Goal: Book appointment/travel/reservation

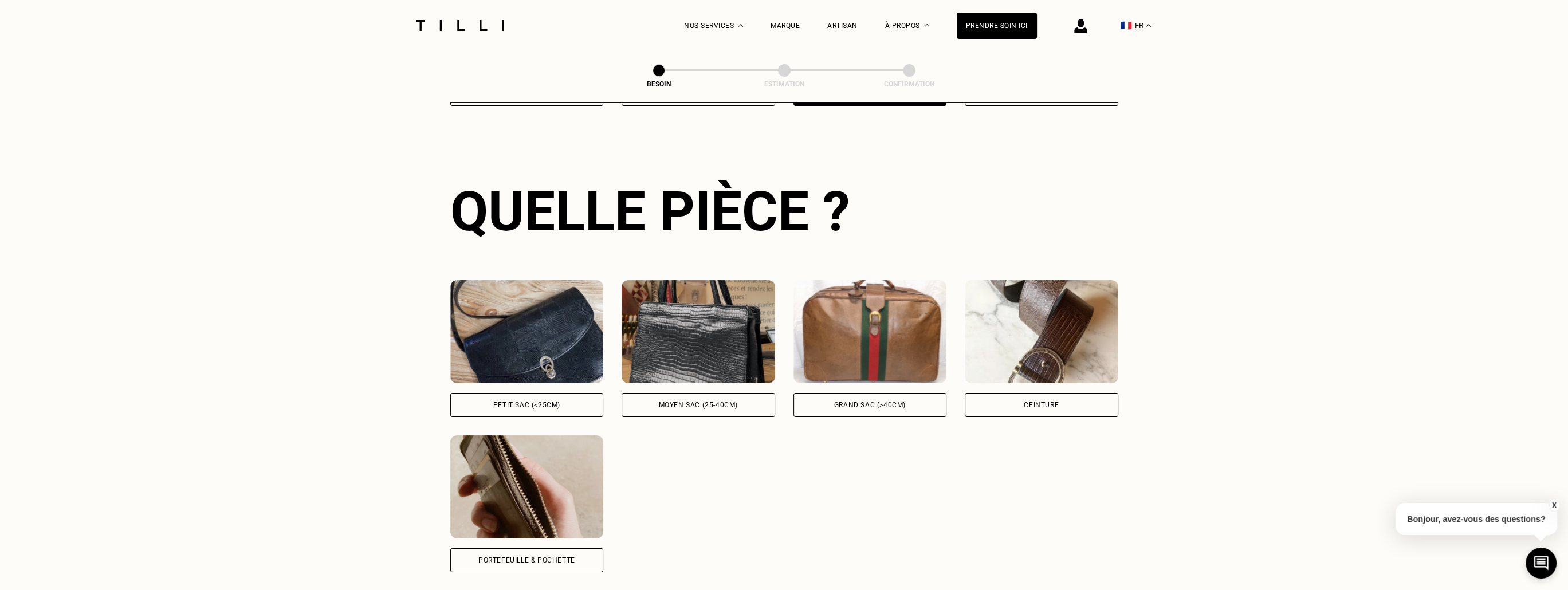
scroll to position [373, 0]
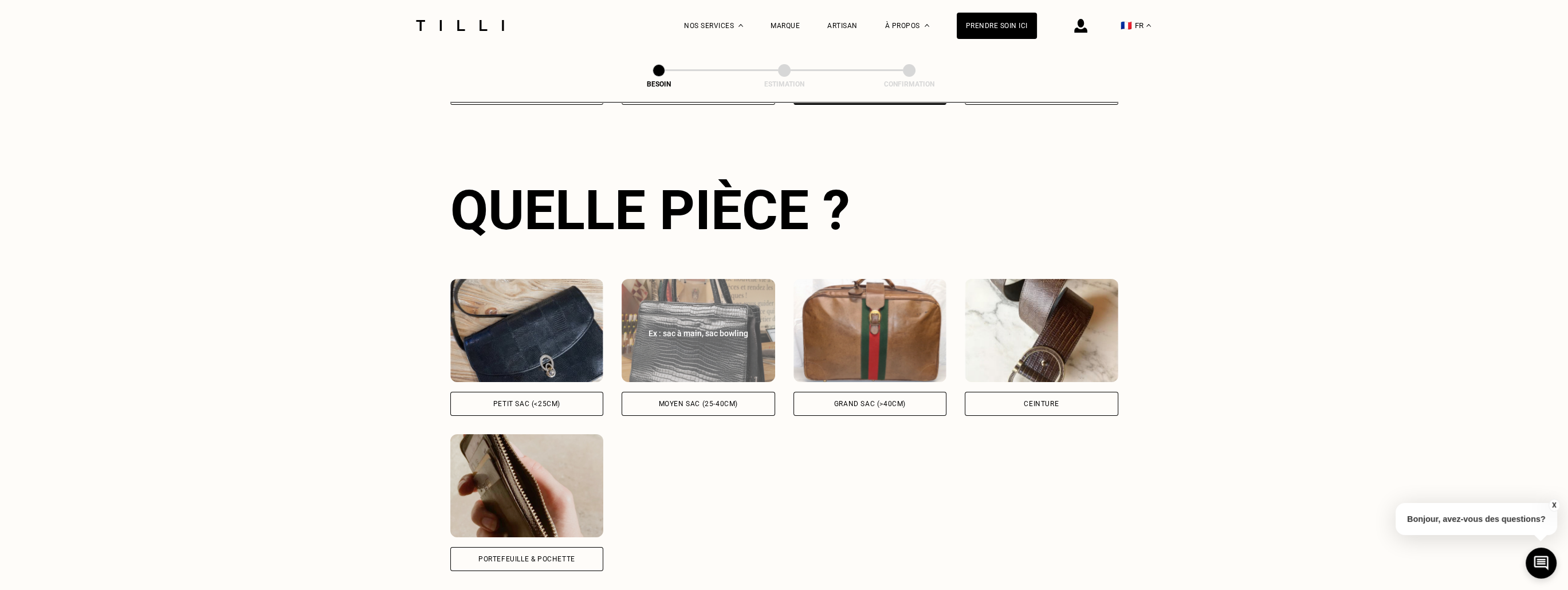
click at [709, 400] on div "Moyen sac (25-40cm)" at bounding box center [698, 403] width 79 height 7
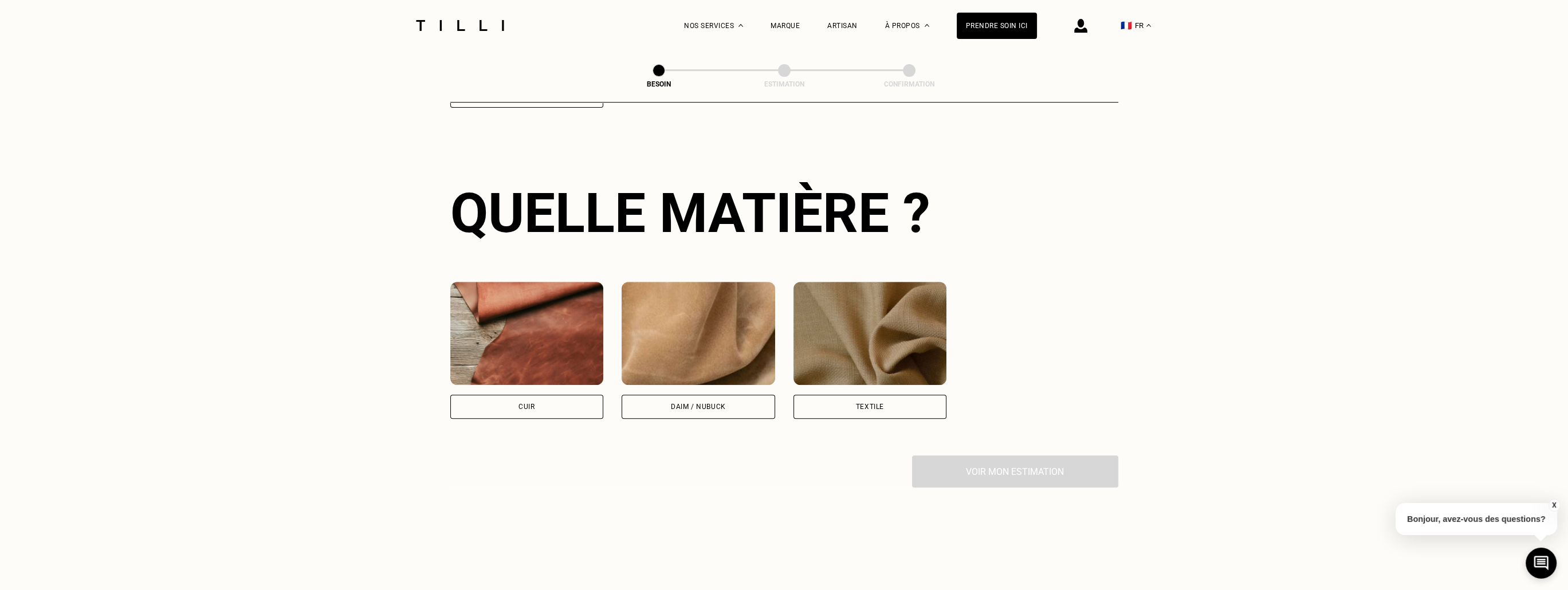
scroll to position [841, 0]
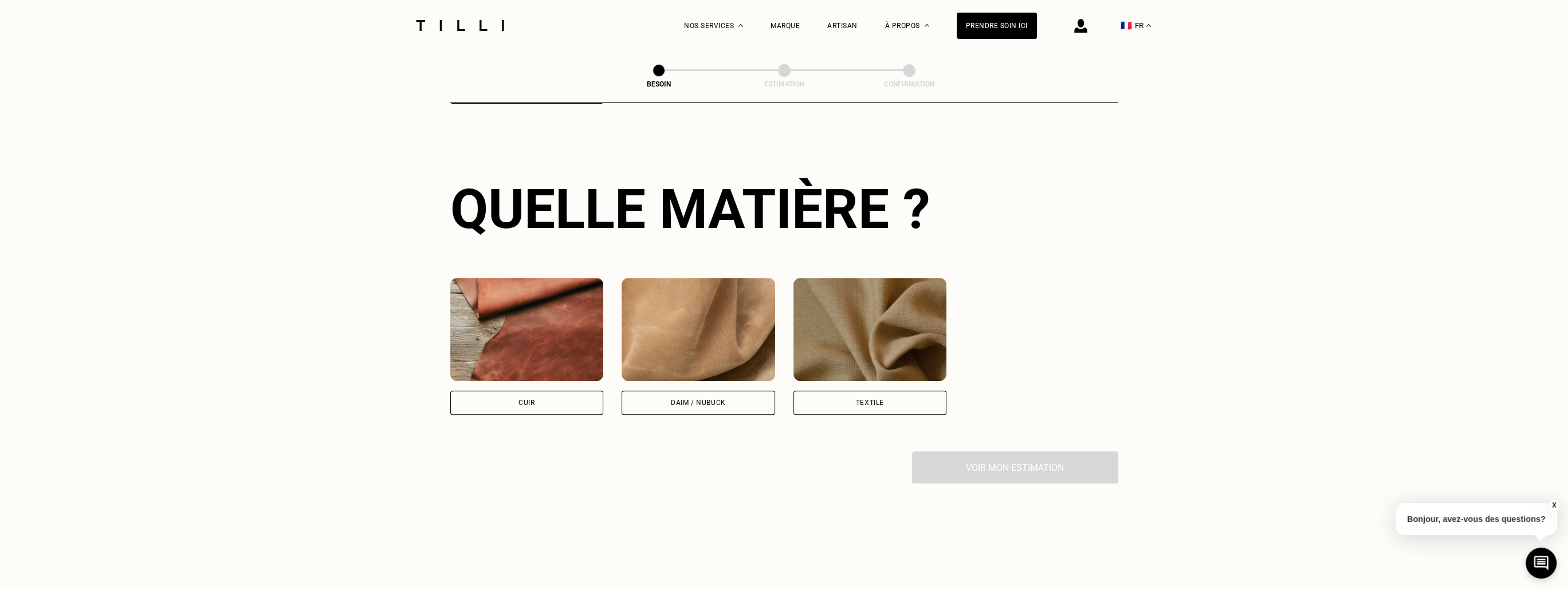
click at [523, 391] on div "Cuir" at bounding box center [527, 403] width 154 height 24
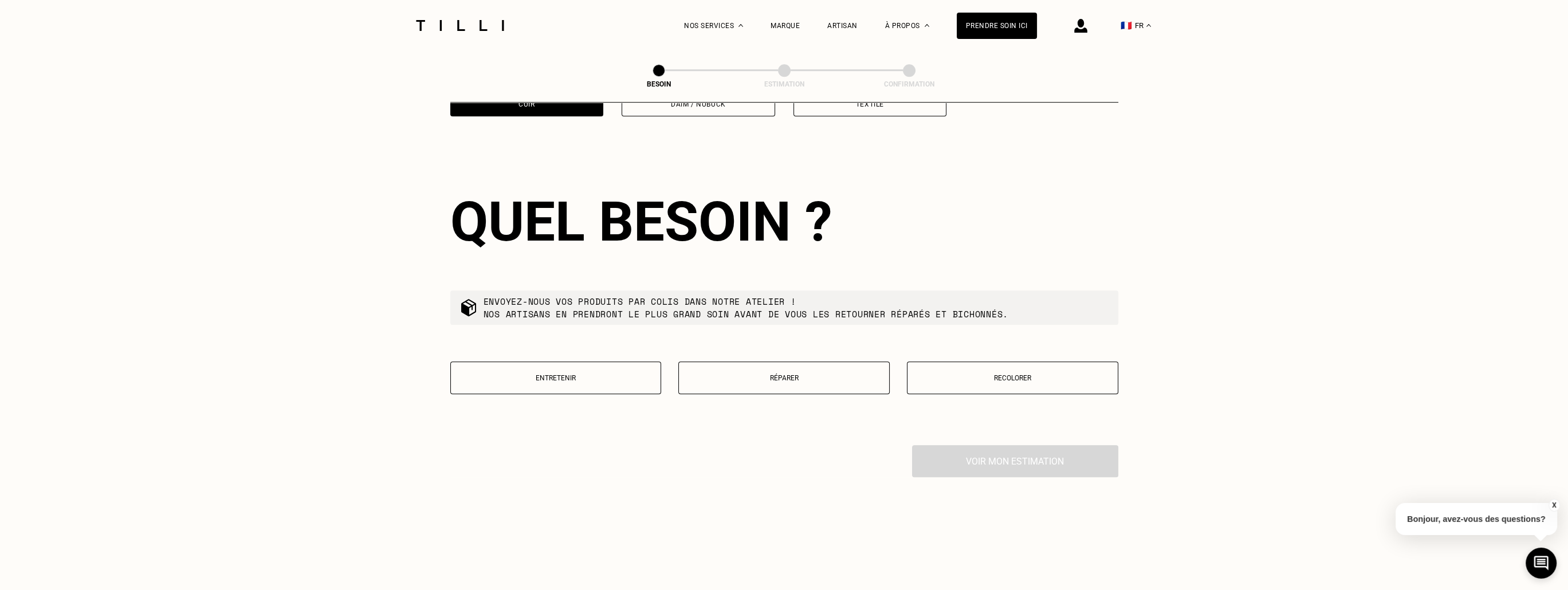
scroll to position [1153, 0]
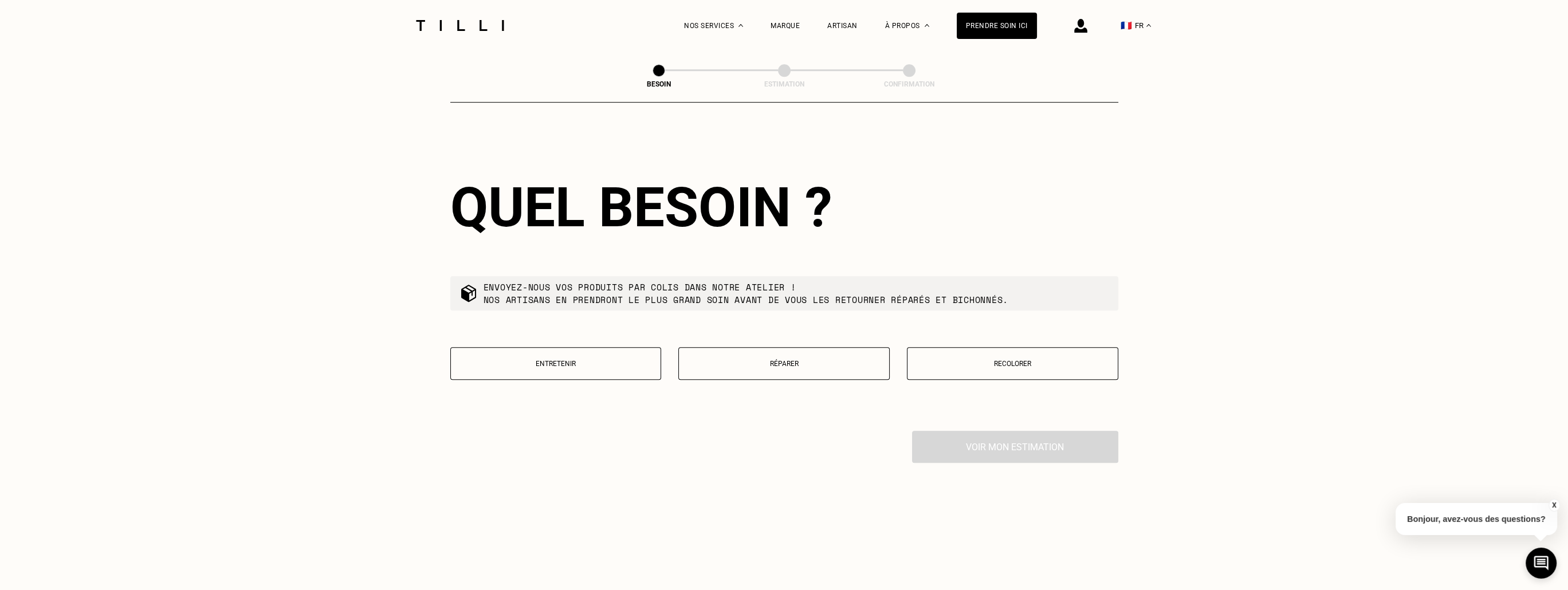
click at [565, 360] on p "Entretenir" at bounding box center [556, 363] width 198 height 8
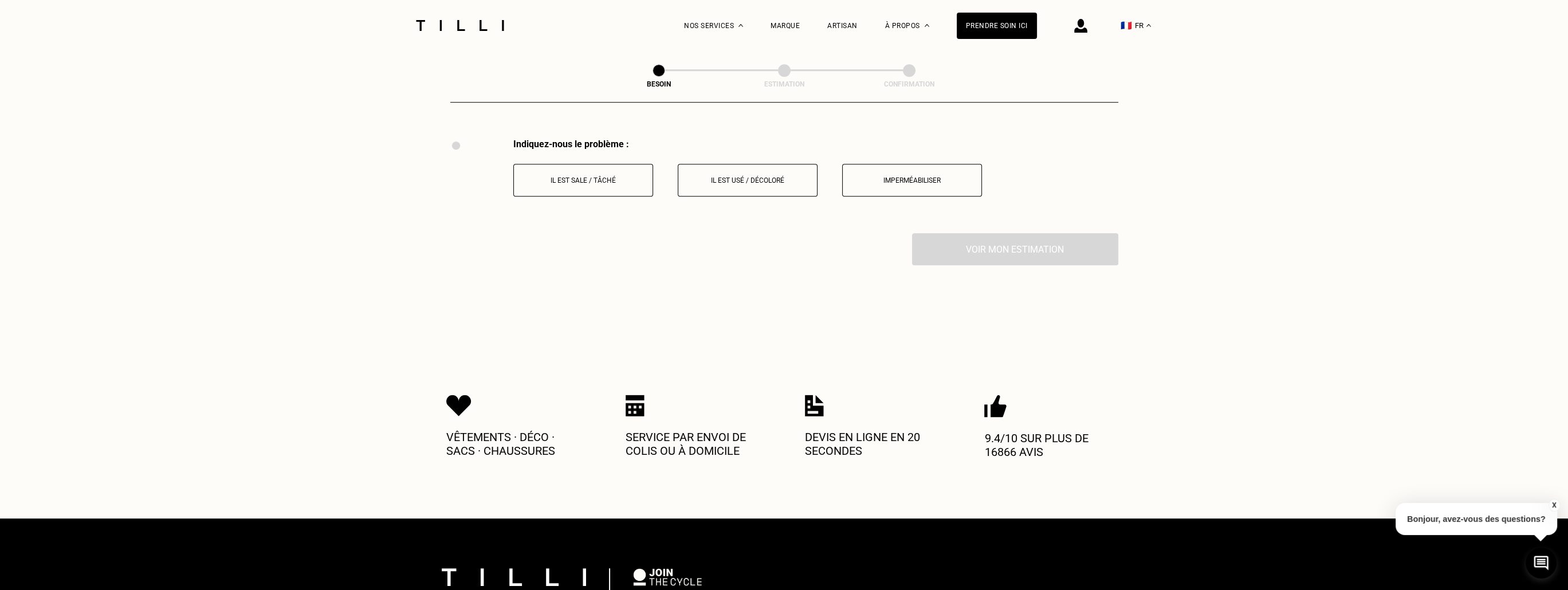
scroll to position [1448, 0]
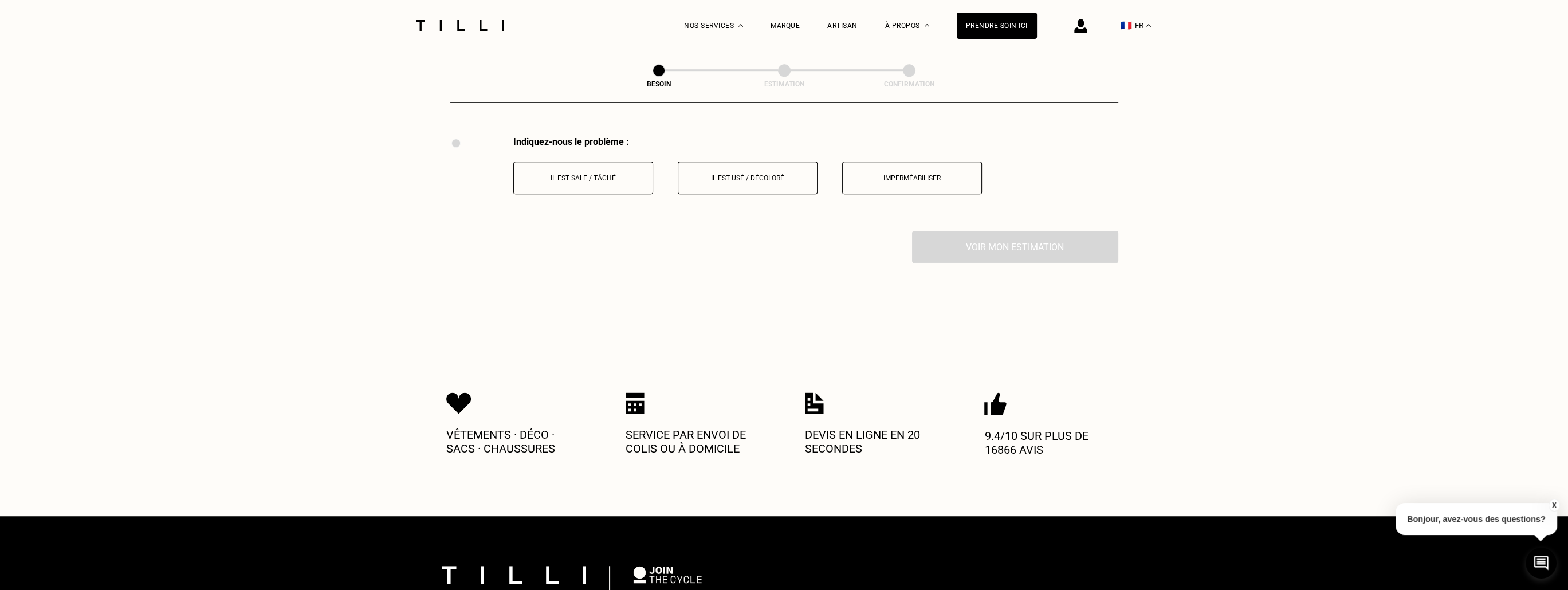
click at [767, 174] on p "Il est usé / décoloré" at bounding box center [747, 177] width 128 height 8
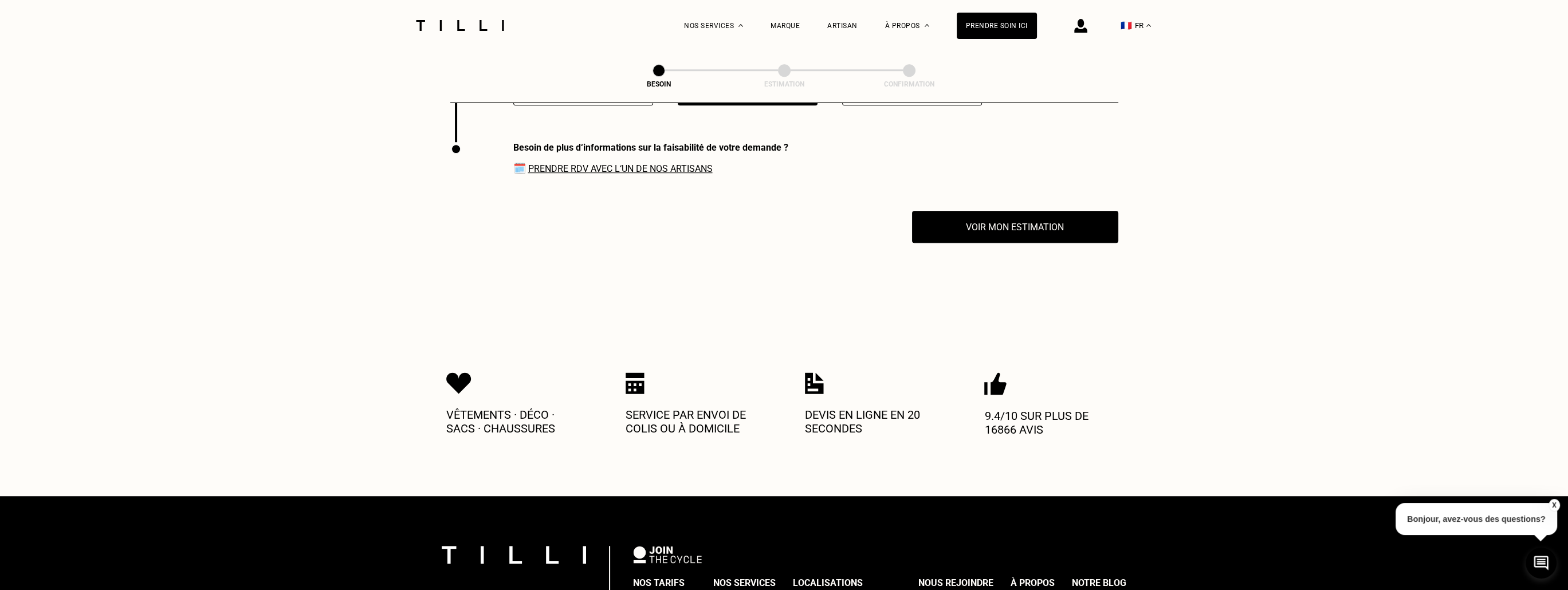
scroll to position [1542, 0]
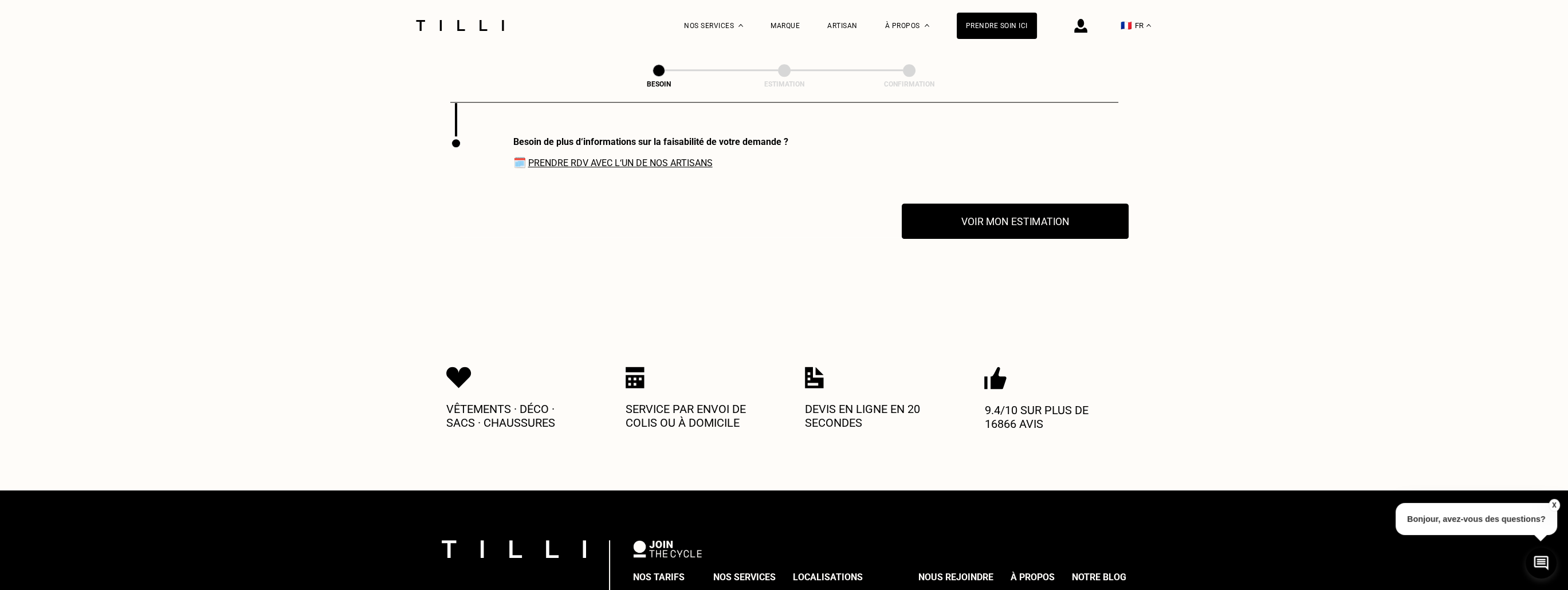
click at [1026, 216] on button "Voir mon estimation" at bounding box center [1015, 221] width 227 height 35
click at [626, 158] on link "Prendre RDV avec l‘un de nos artisans" at bounding box center [621, 163] width 184 height 11
click at [638, 158] on link "Prendre RDV avec l‘un de nos artisans" at bounding box center [621, 163] width 184 height 11
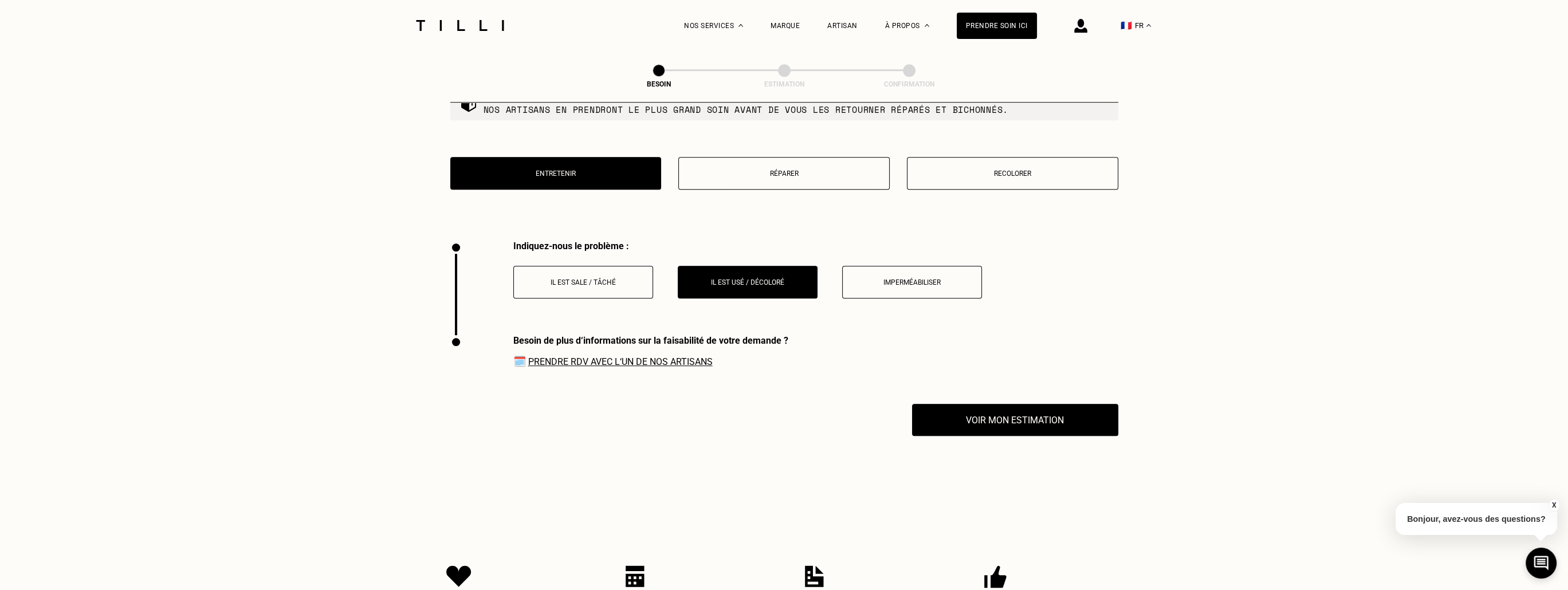
scroll to position [1199, 0]
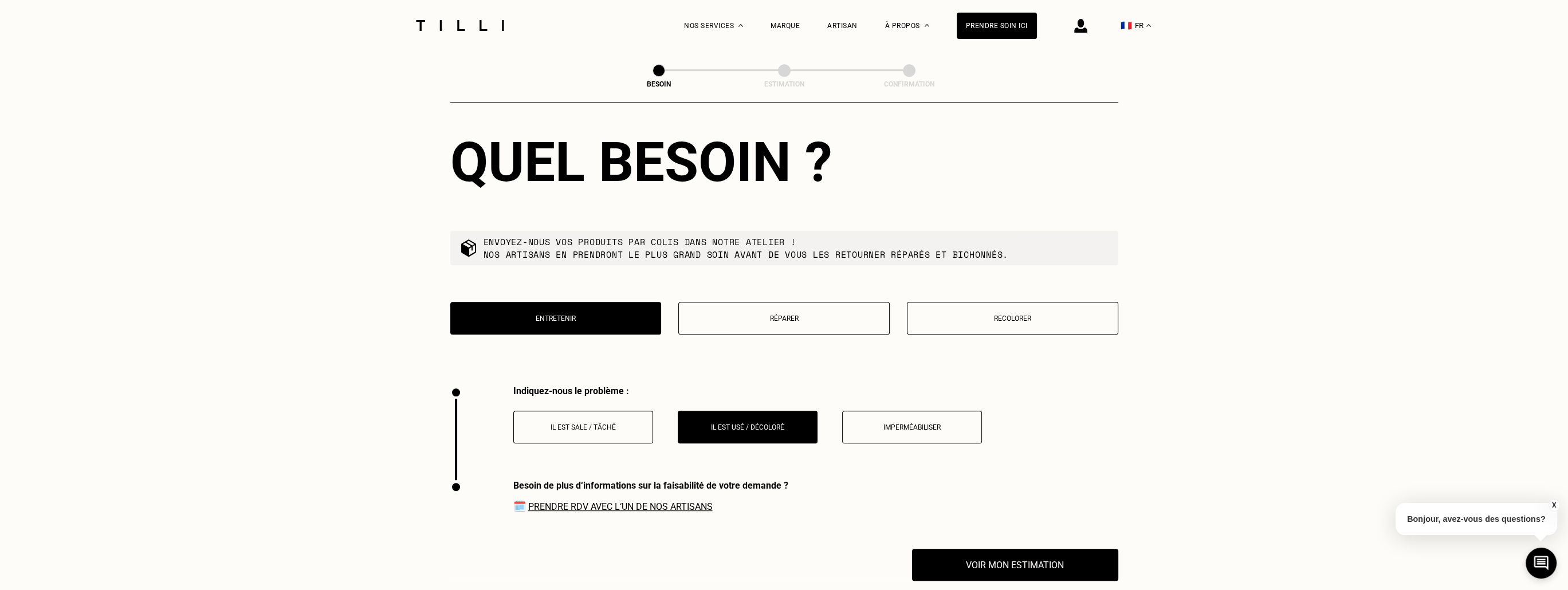
click at [795, 314] on p "Réparer" at bounding box center [784, 317] width 198 height 8
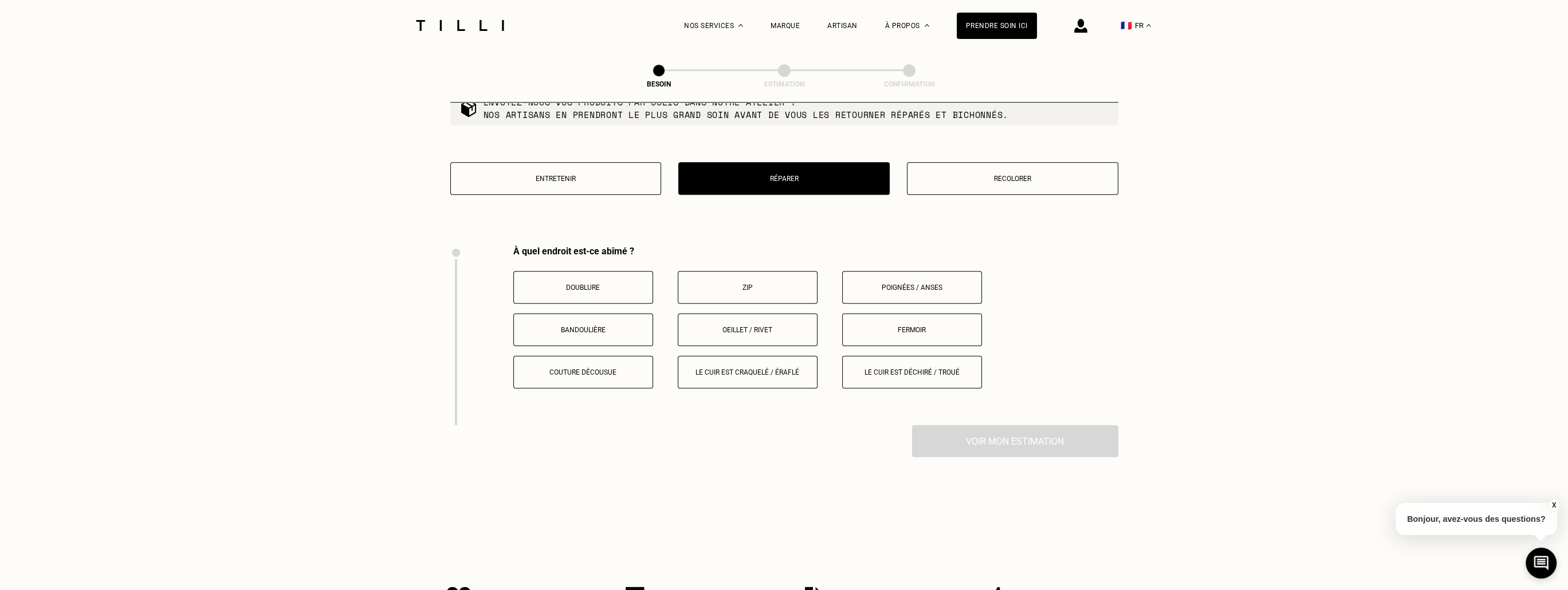
scroll to position [1333, 0]
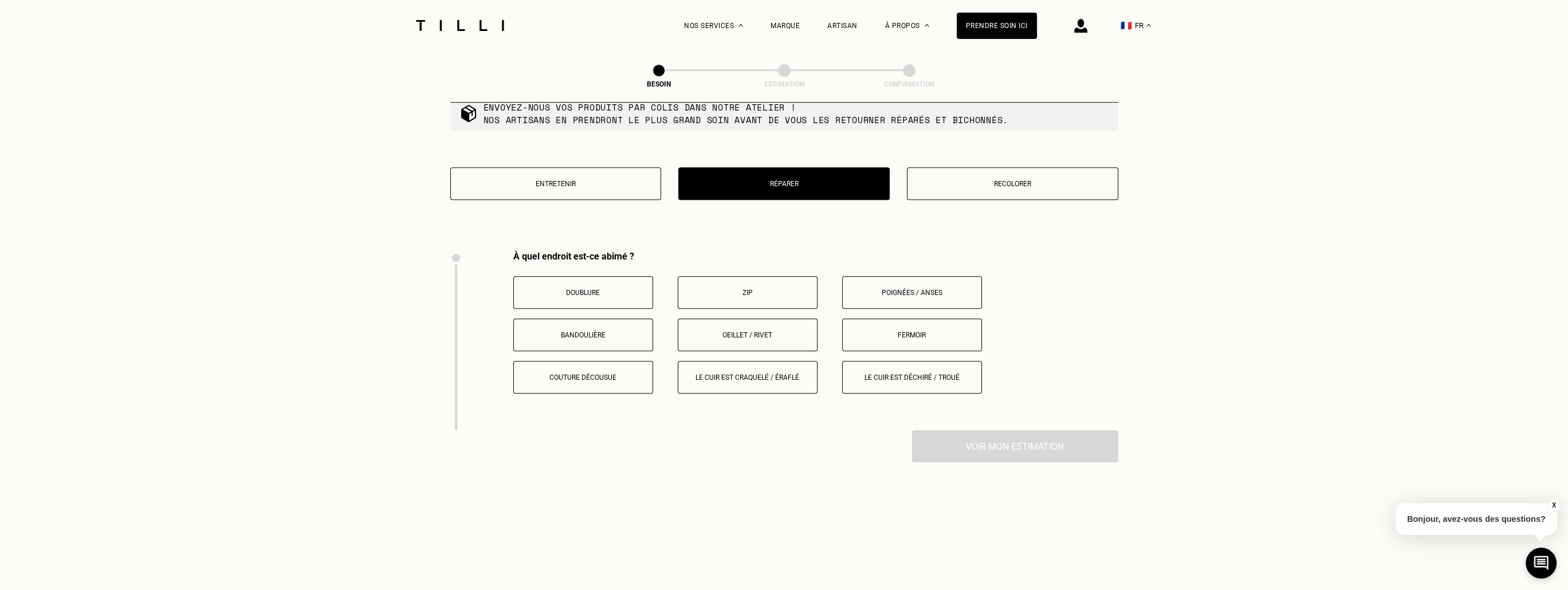
drag, startPoint x: 1010, startPoint y: 169, endPoint x: 1025, endPoint y: 174, distance: 15.8
click at [1011, 169] on button "Recolorer" at bounding box center [1012, 183] width 211 height 33
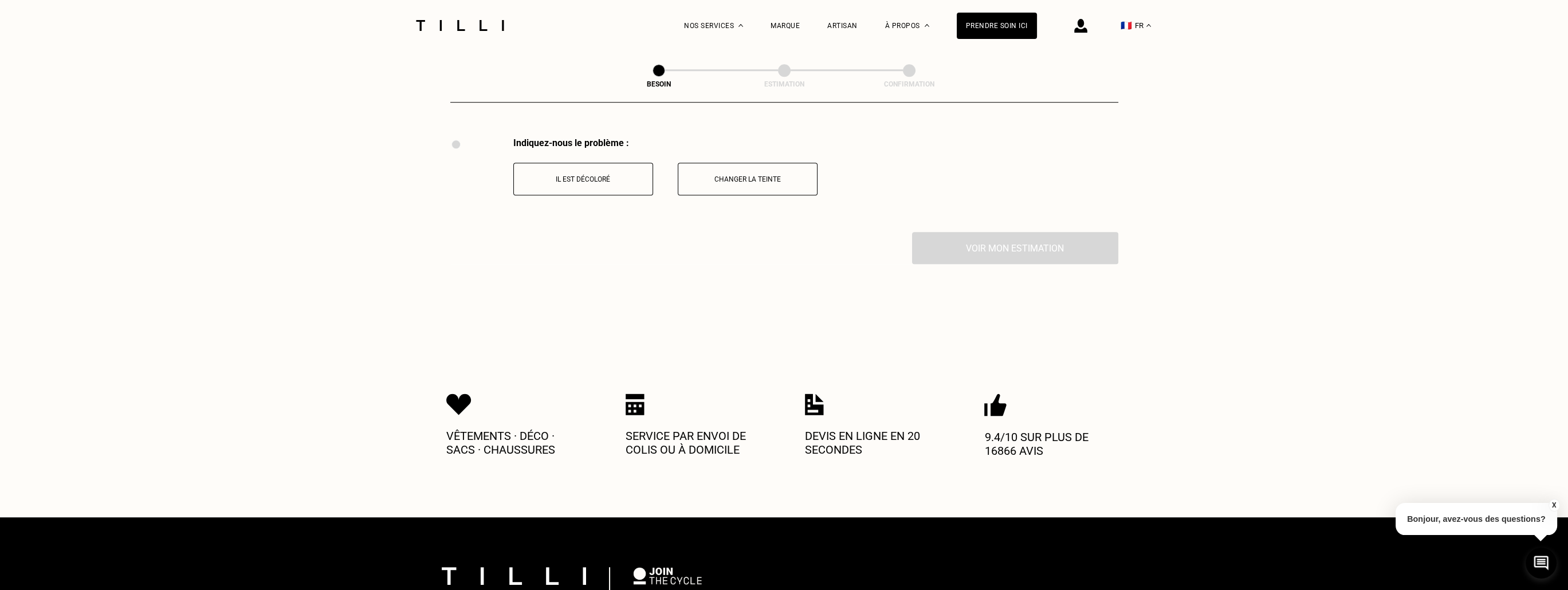
scroll to position [1448, 0]
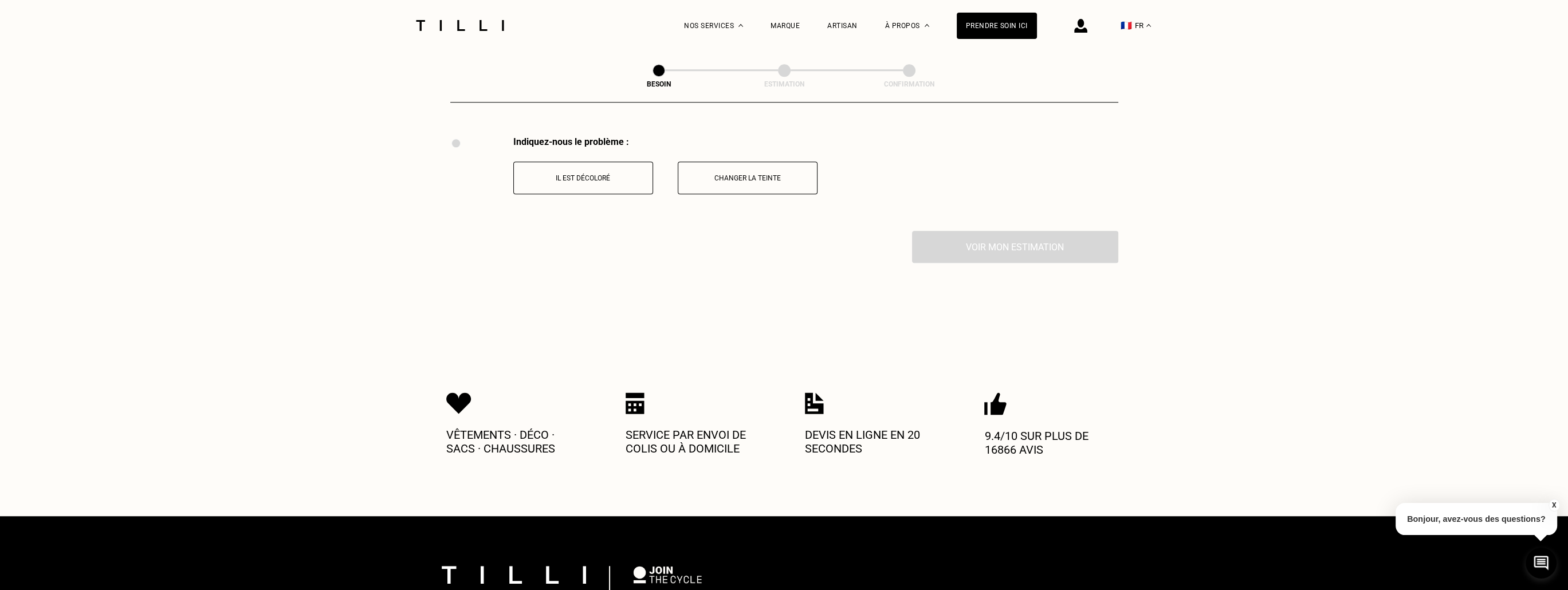
click at [596, 174] on p "Il est décoloré" at bounding box center [583, 177] width 128 height 8
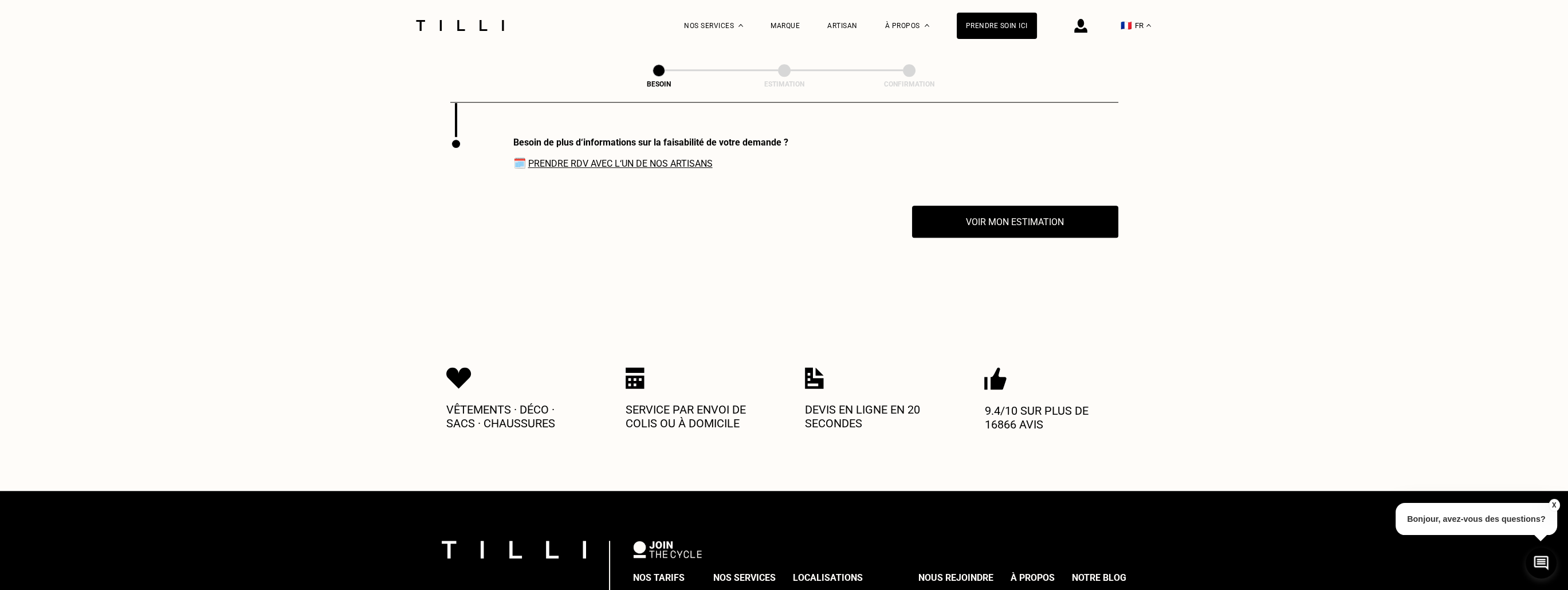
scroll to position [1542, 0]
click at [669, 158] on link "Prendre RDV avec l‘un de nos artisans" at bounding box center [621, 163] width 184 height 11
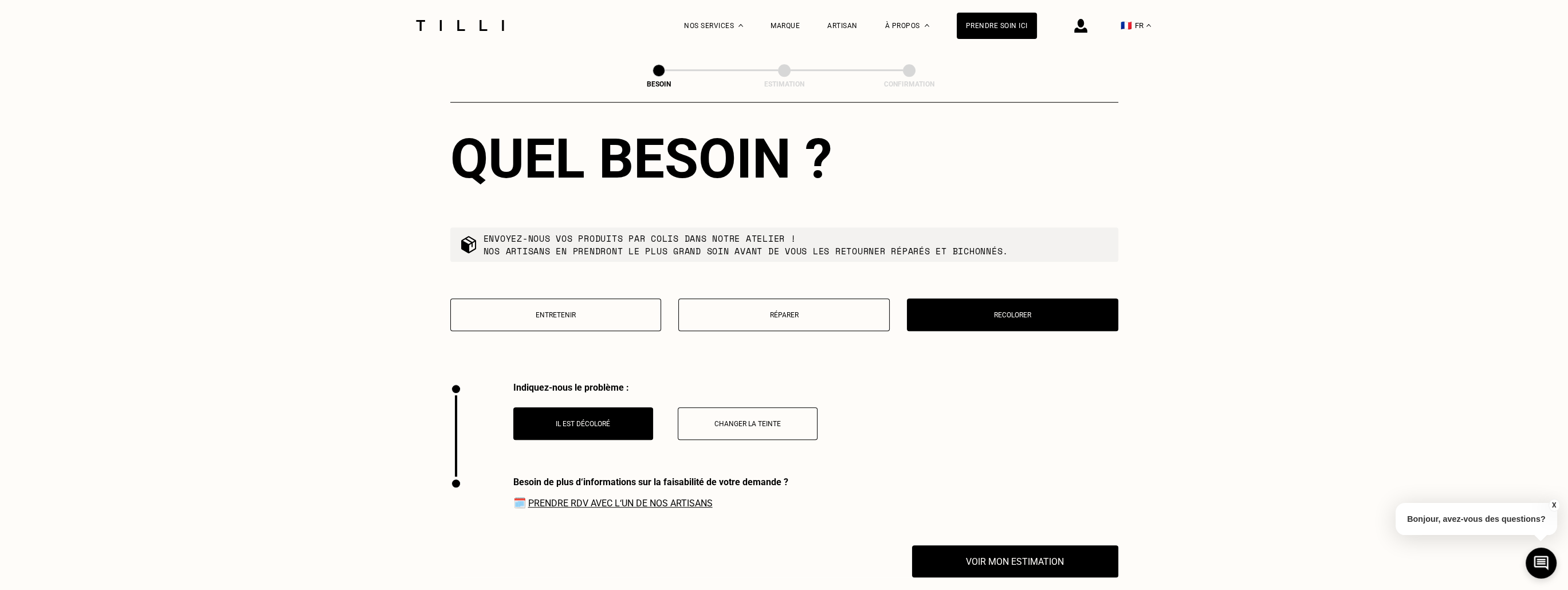
scroll to position [1199, 0]
